Goal: Task Accomplishment & Management: Use online tool/utility

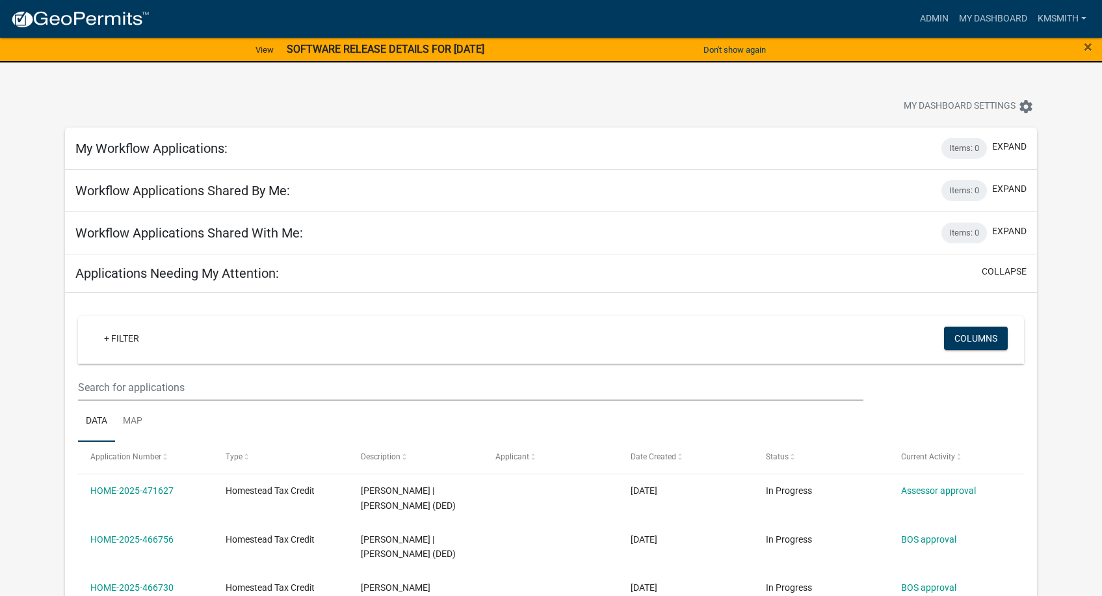
select select "2: 50"
click at [935, 18] on link "Admin" at bounding box center [934, 19] width 39 height 25
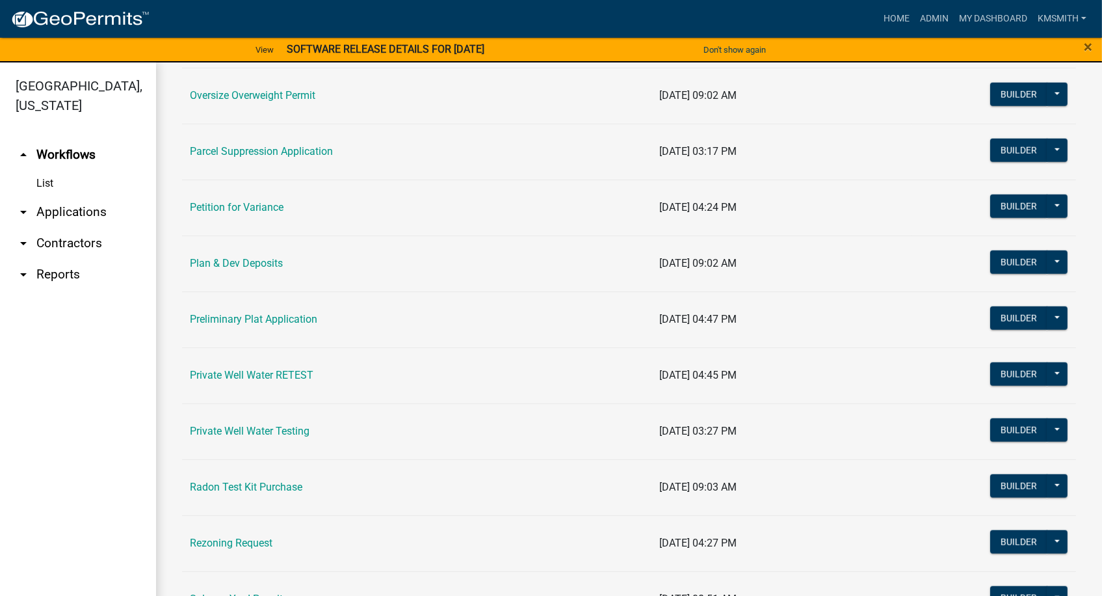
scroll to position [1496, 0]
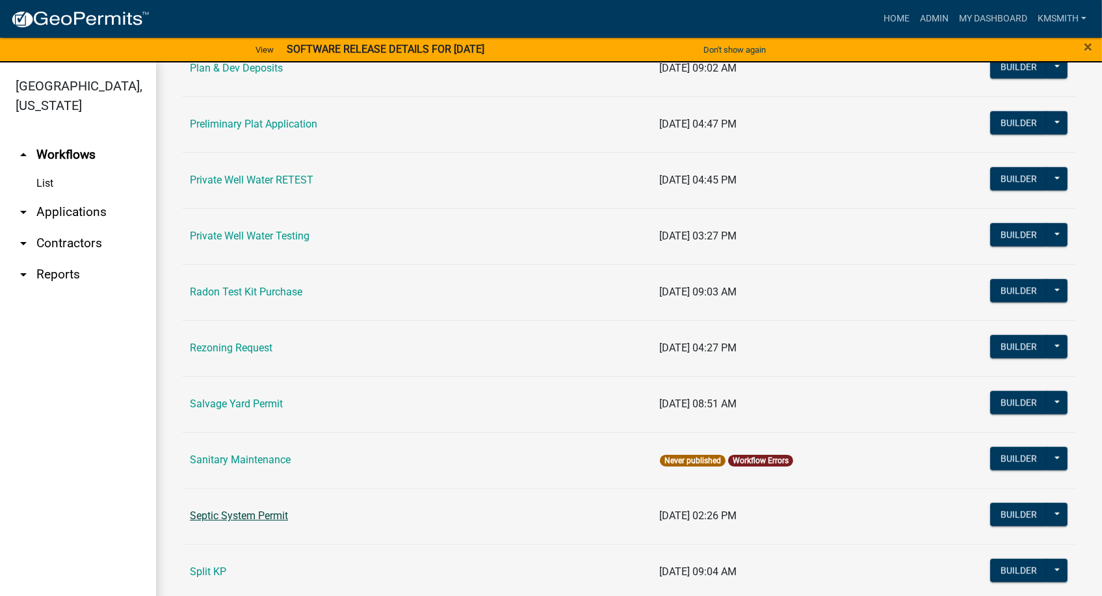
click at [273, 512] on link "Septic System Permit" at bounding box center [239, 515] width 98 height 12
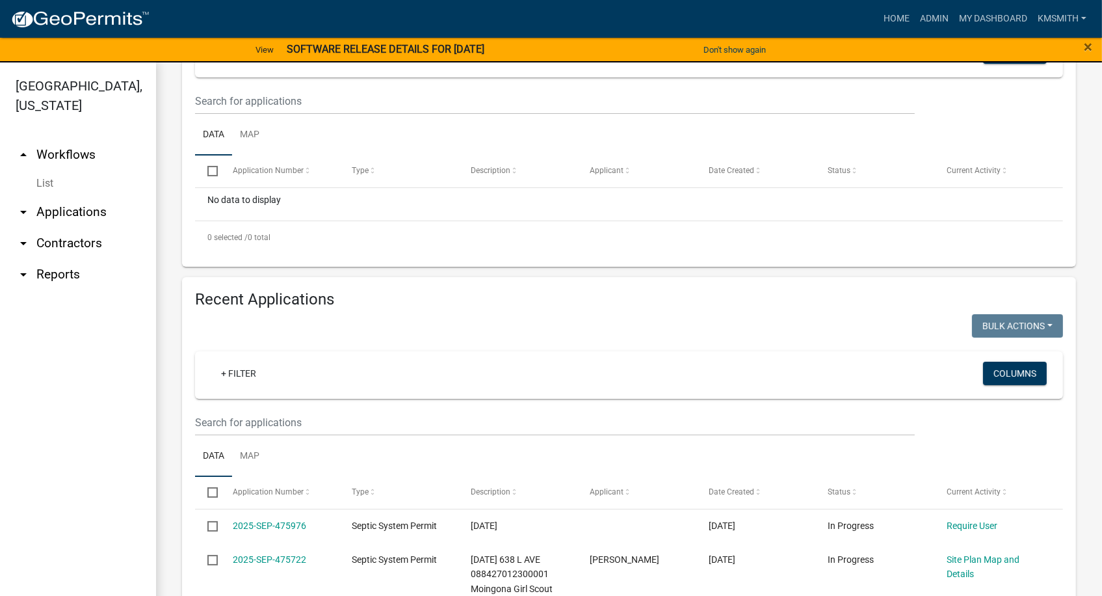
scroll to position [325, 0]
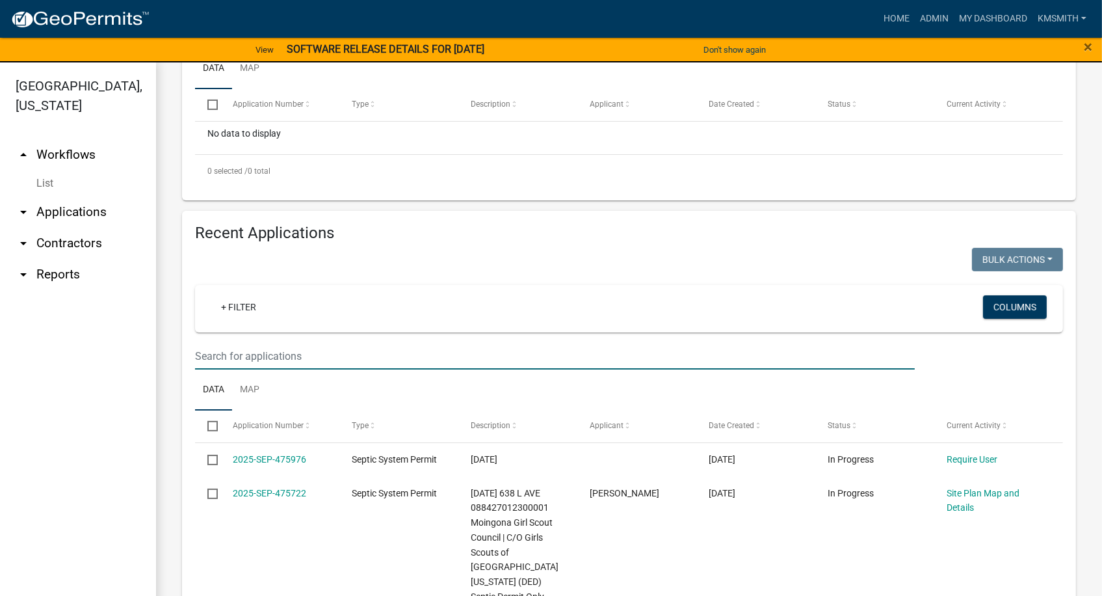
click at [229, 351] on input "text" at bounding box center [555, 356] width 720 height 27
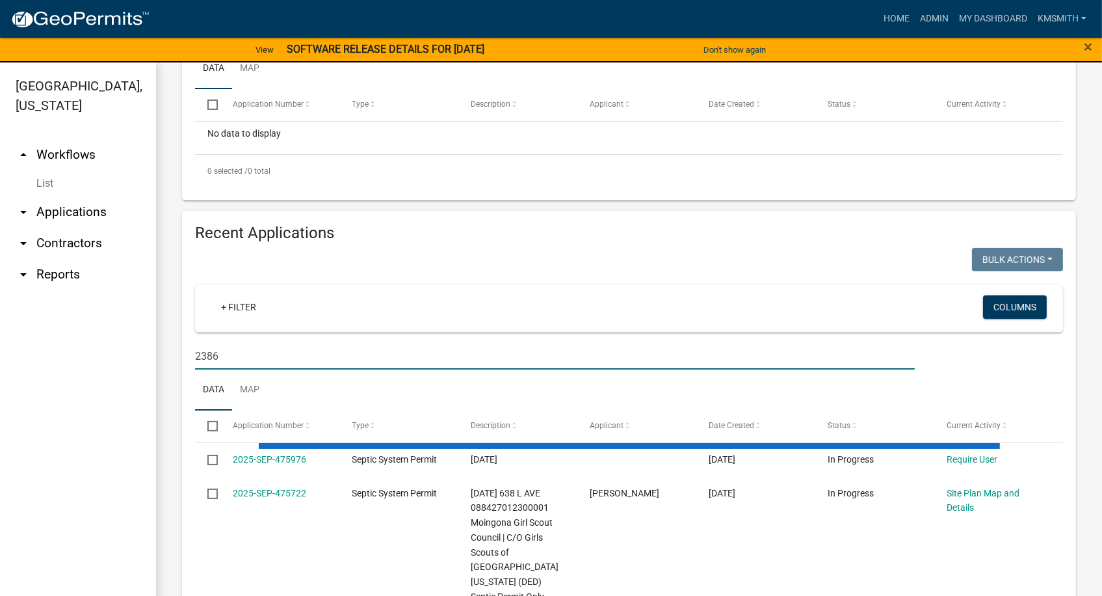
scroll to position [261, 0]
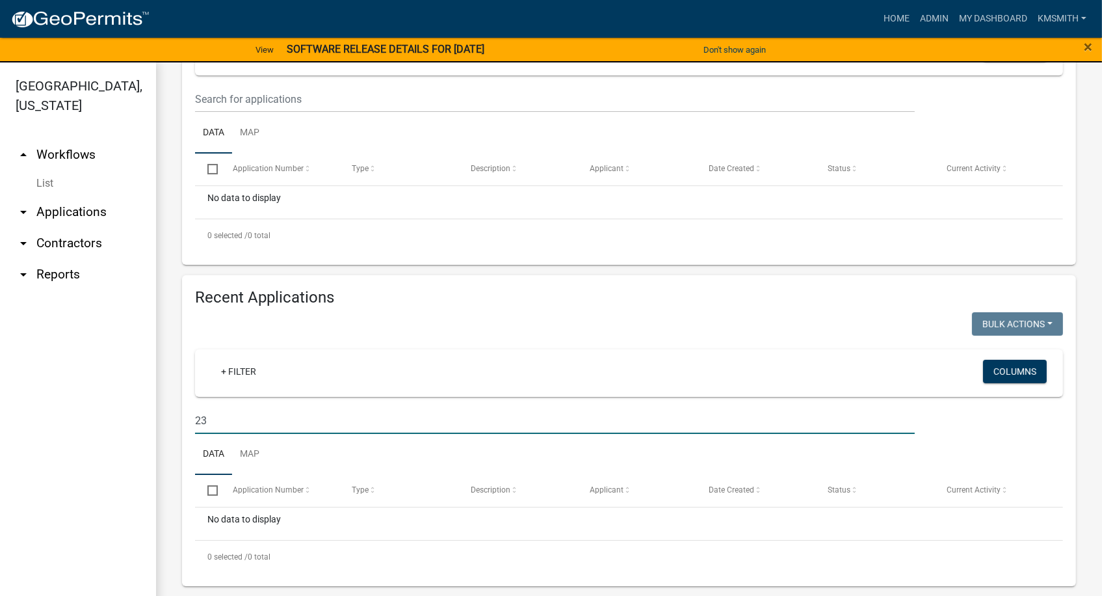
type input "2"
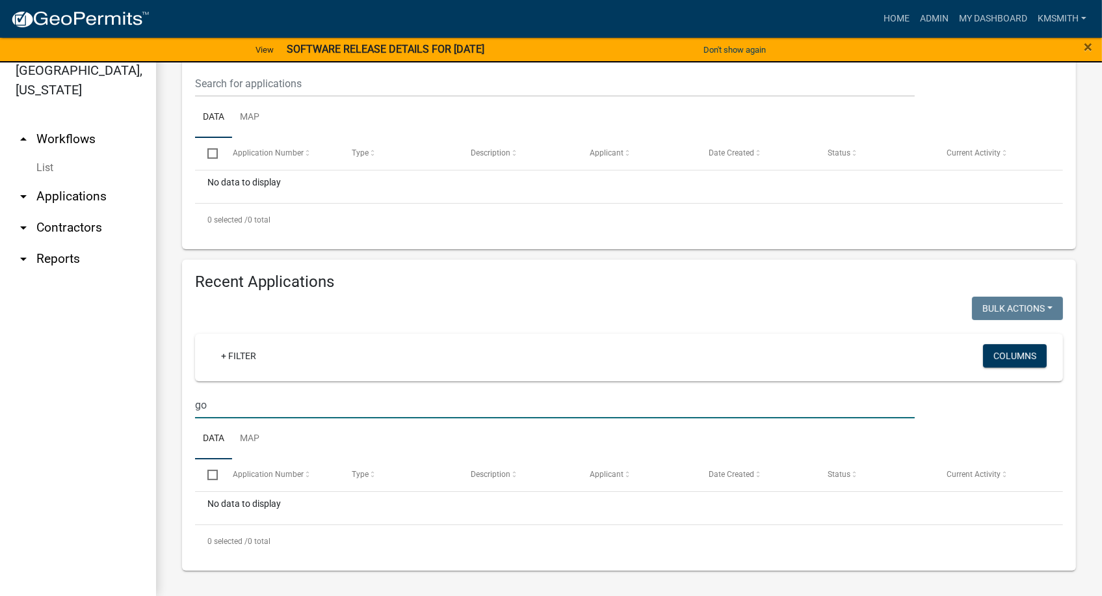
type input "g"
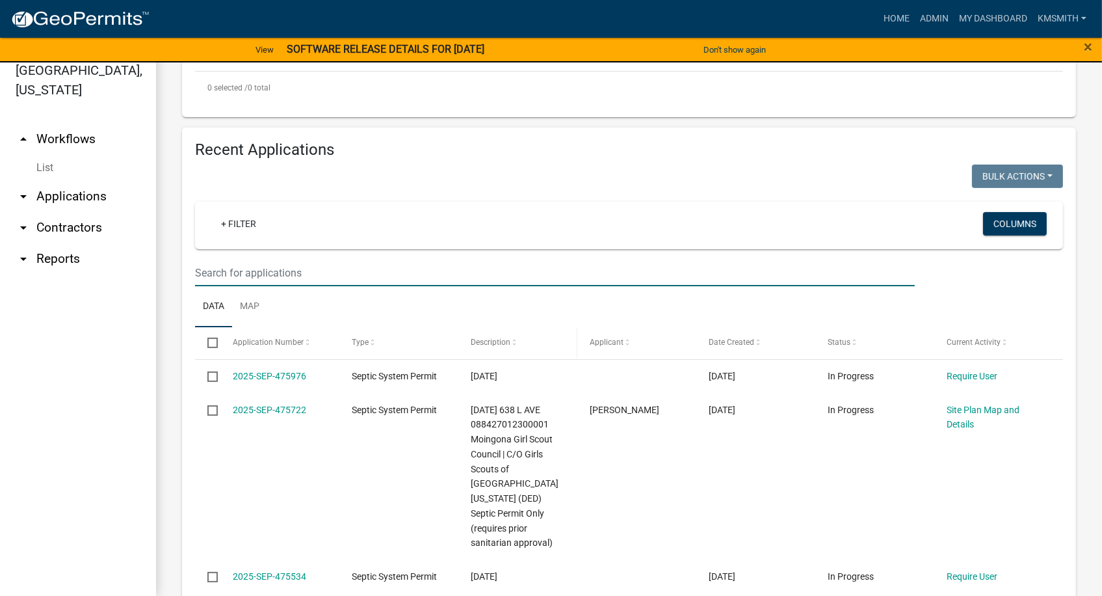
scroll to position [260, 0]
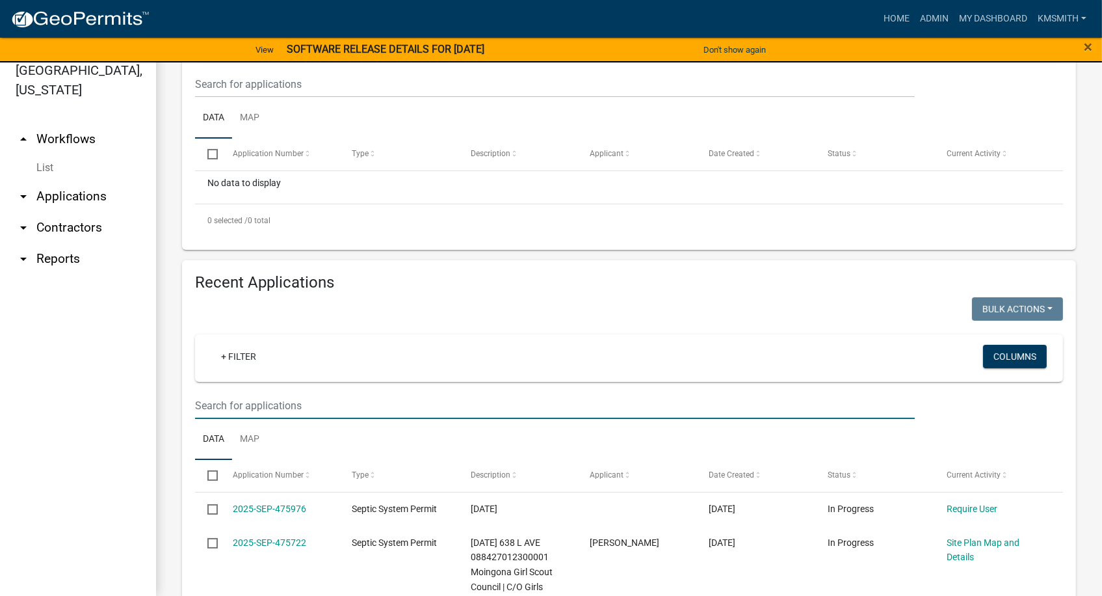
click at [277, 403] on input "text" at bounding box center [555, 405] width 720 height 27
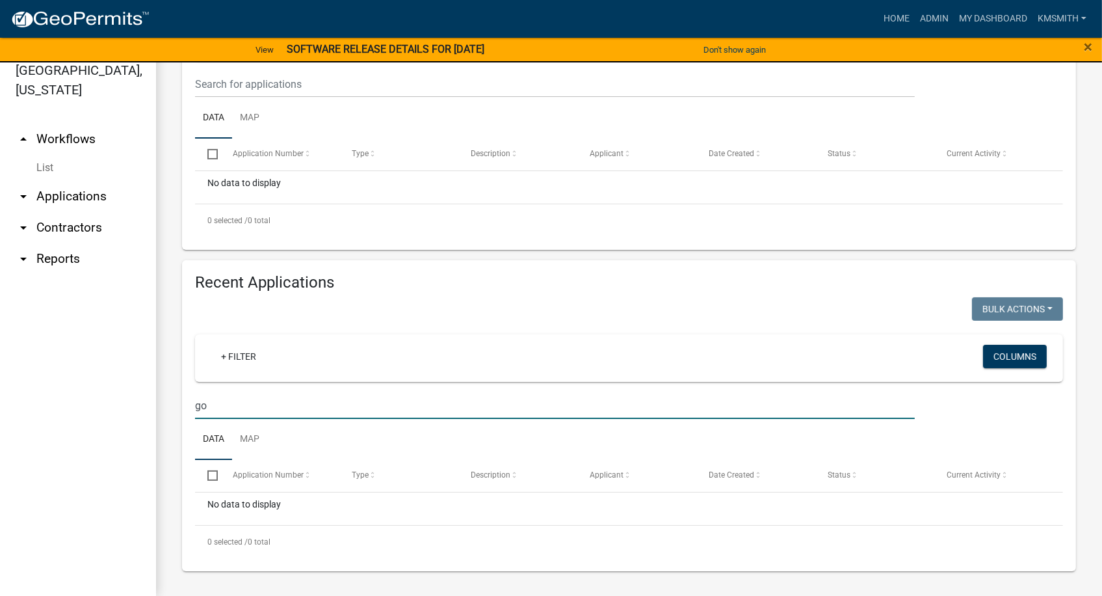
type input "g"
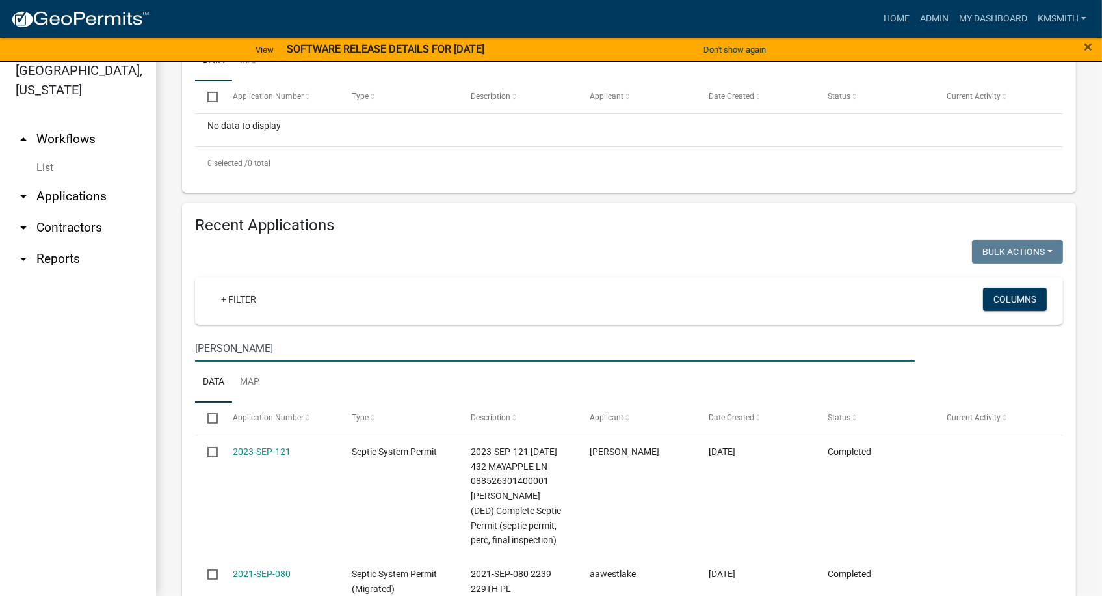
scroll to position [118, 0]
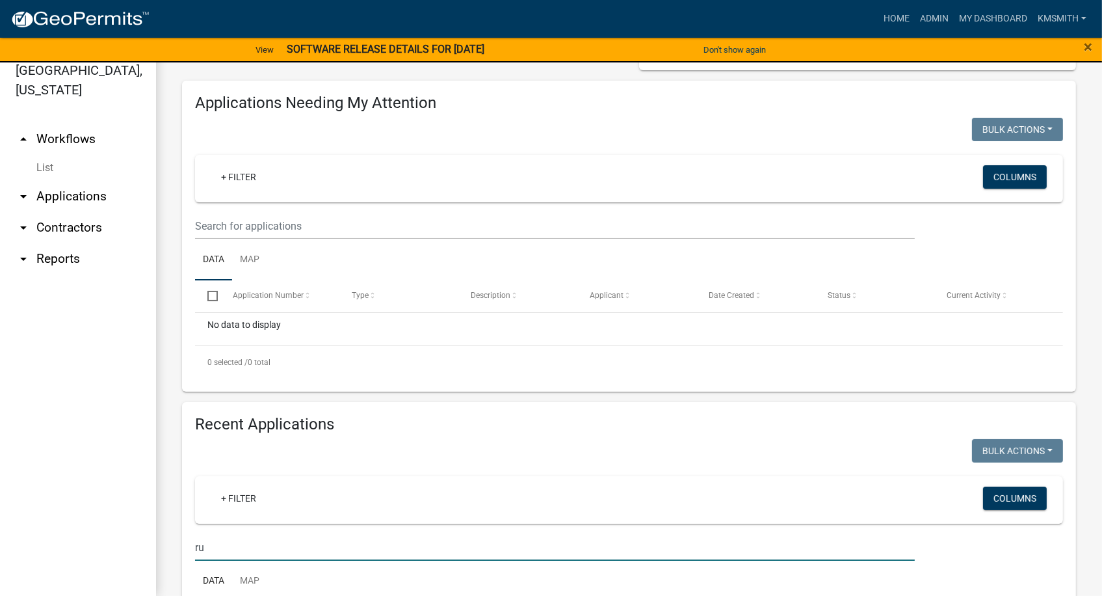
type input "r"
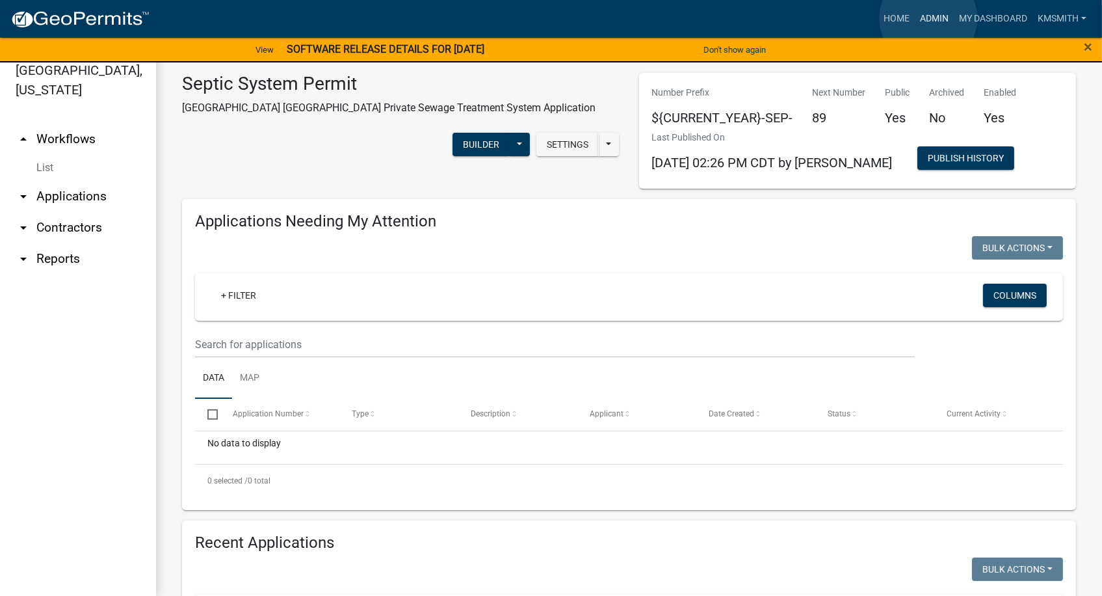
click at [929, 18] on link "Admin" at bounding box center [934, 19] width 39 height 25
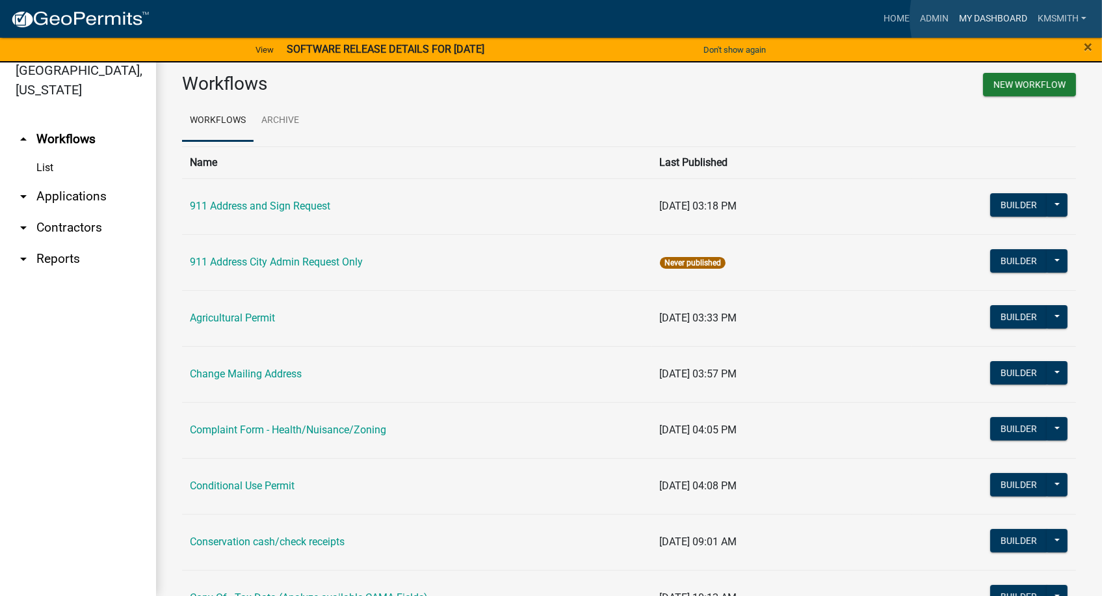
click at [1009, 18] on link "My Dashboard" at bounding box center [993, 19] width 79 height 25
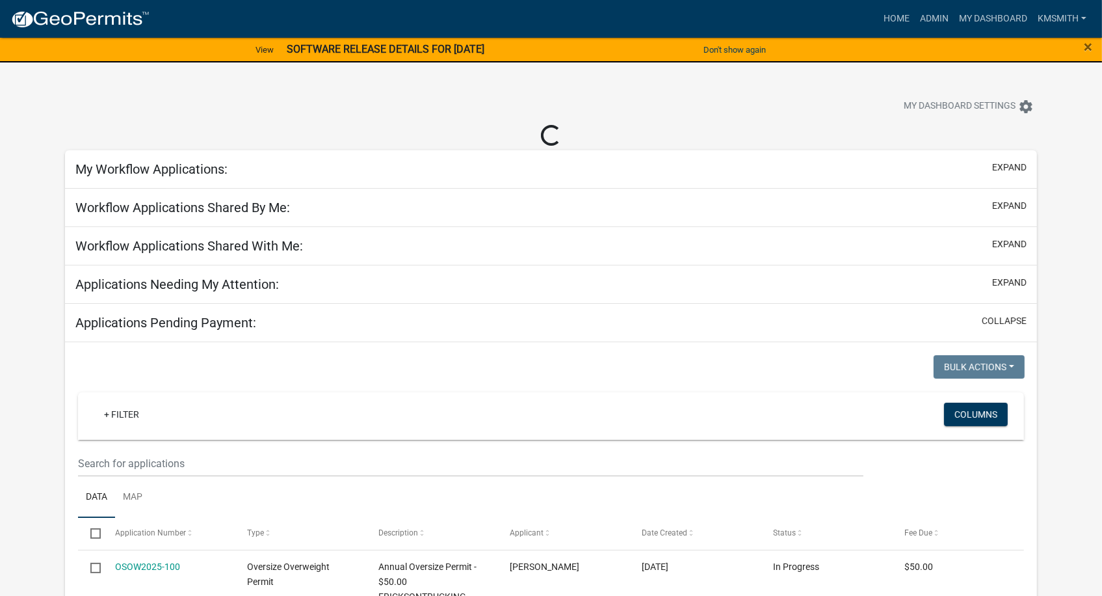
select select "2: 50"
